Goal: Information Seeking & Learning: Learn about a topic

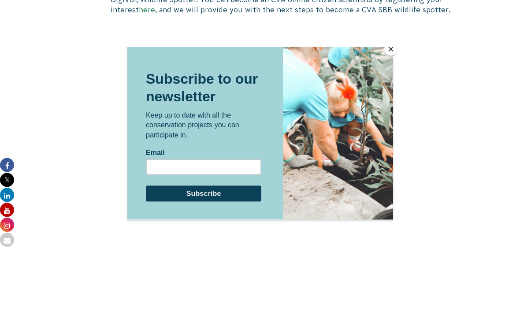
scroll to position [581, 0]
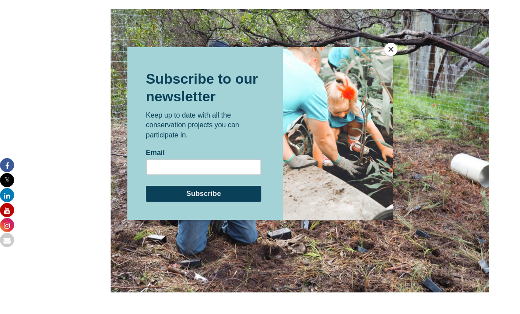
click at [399, 51] on div at bounding box center [260, 157] width 520 height 314
click at [391, 56] on button "Close" at bounding box center [390, 49] width 13 height 13
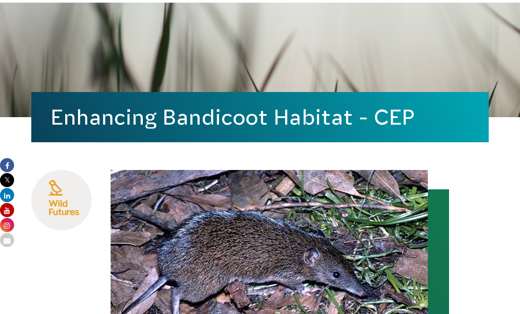
scroll to position [0, 0]
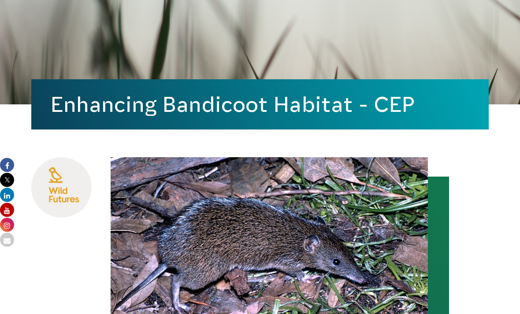
scroll to position [80, 0]
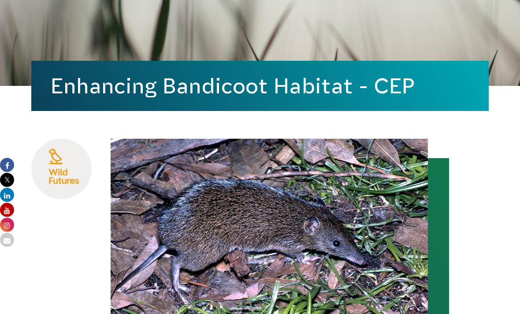
click at [388, 226] on img at bounding box center [269, 244] width 317 height 211
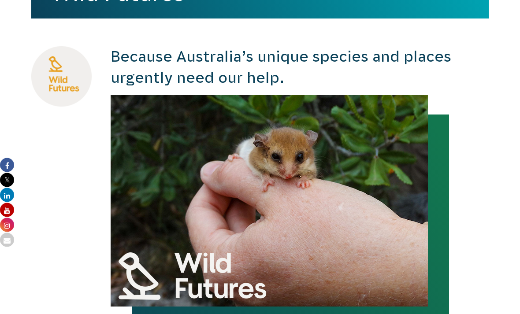
scroll to position [315, 0]
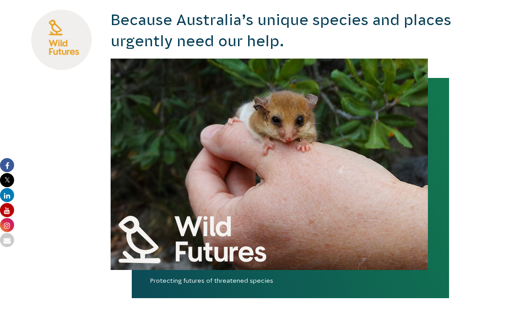
click at [189, 223] on img at bounding box center [269, 164] width 317 height 211
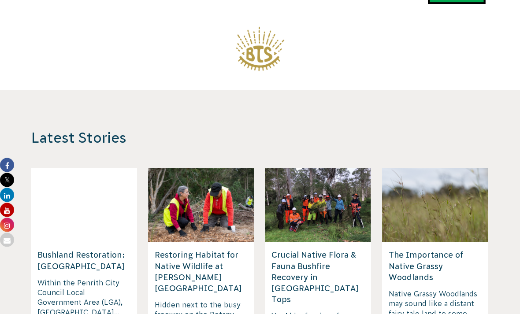
scroll to position [1390, 0]
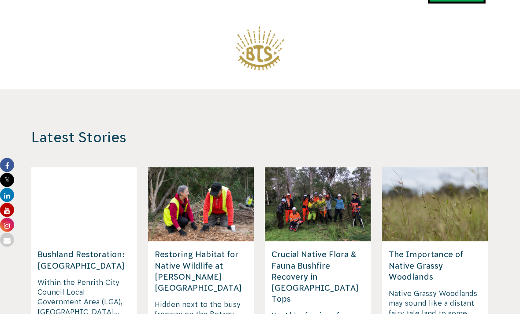
click at [503, 188] on div "Latest Stories Crucial Native Flora & Fauna Bushfire Recovery in Barrington Top…" at bounding box center [260, 257] width 491 height 256
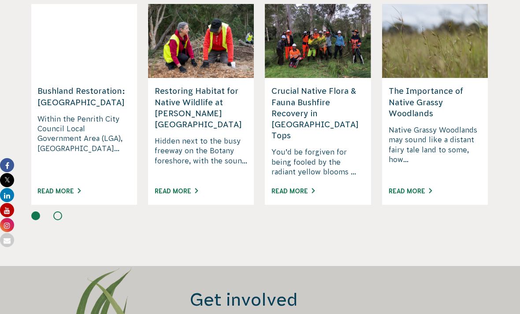
scroll to position [1524, 0]
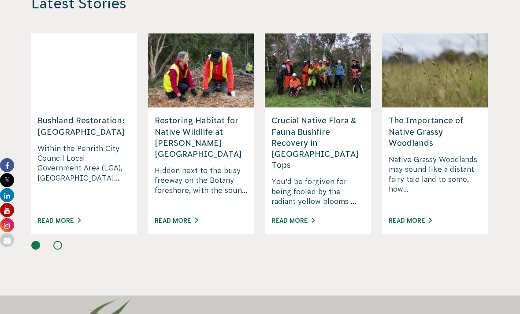
click at [56, 241] on button at bounding box center [57, 245] width 9 height 9
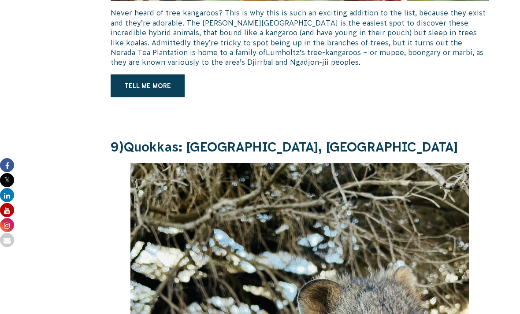
scroll to position [4497, 0]
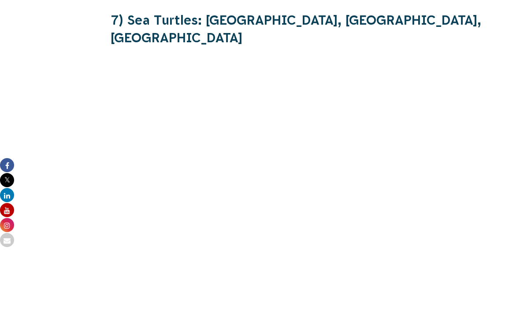
scroll to position [3652, 0]
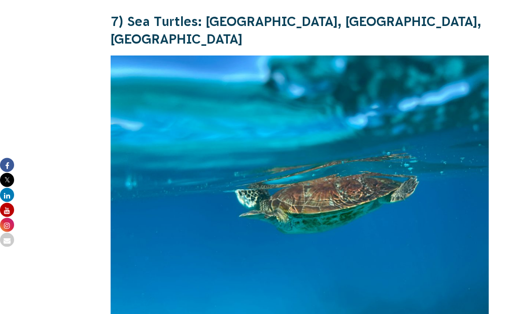
click at [397, 143] on img at bounding box center [300, 197] width 378 height 283
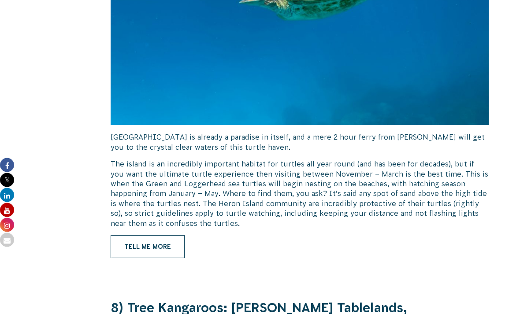
click at [135, 236] on link "Tell me more" at bounding box center [148, 247] width 74 height 23
